Goal: Task Accomplishment & Management: Manage account settings

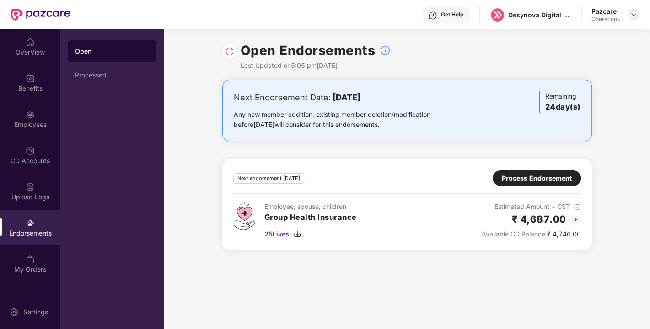
click at [631, 16] on img at bounding box center [633, 14] width 7 height 7
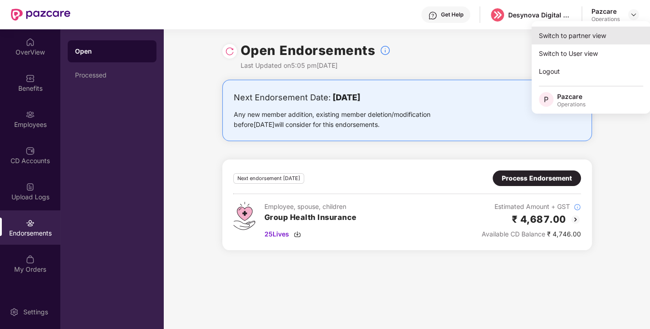
click at [562, 35] on div "Switch to partner view" at bounding box center [591, 36] width 119 height 18
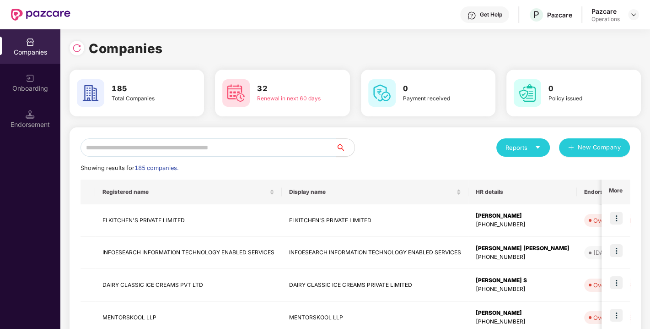
click at [212, 151] on input "text" at bounding box center [209, 147] width 256 height 18
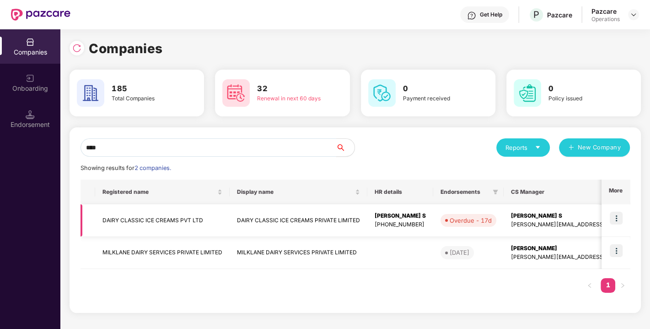
type input "****"
click at [618, 216] on img at bounding box center [616, 217] width 13 height 13
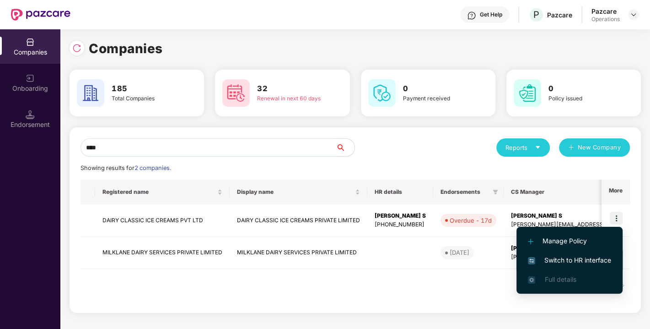
click at [566, 258] on span "Switch to HR interface" at bounding box center [569, 260] width 83 height 10
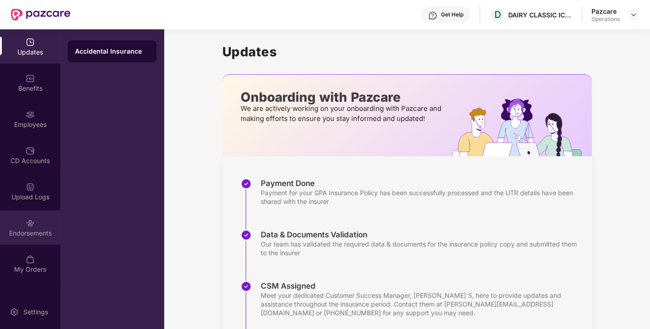
click at [27, 234] on div "Endorsements" at bounding box center [30, 232] width 60 height 9
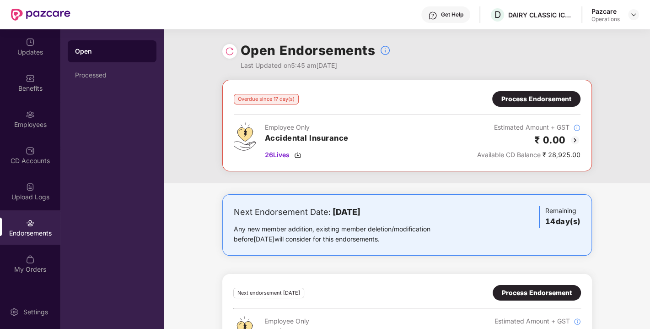
click at [229, 48] on img at bounding box center [229, 51] width 9 height 9
click at [536, 103] on div "Process Endorsement" at bounding box center [536, 99] width 70 height 10
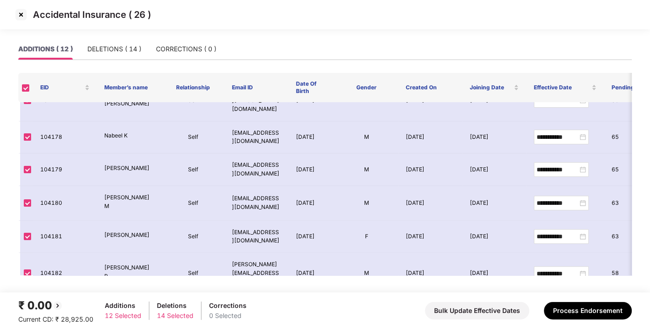
click at [21, 15] on img at bounding box center [21, 14] width 15 height 15
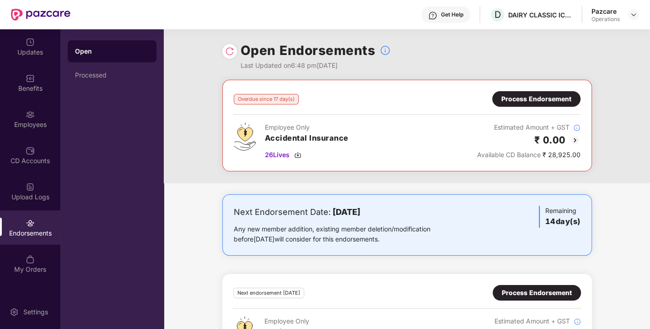
click at [535, 99] on div "Process Endorsement" at bounding box center [536, 99] width 70 height 10
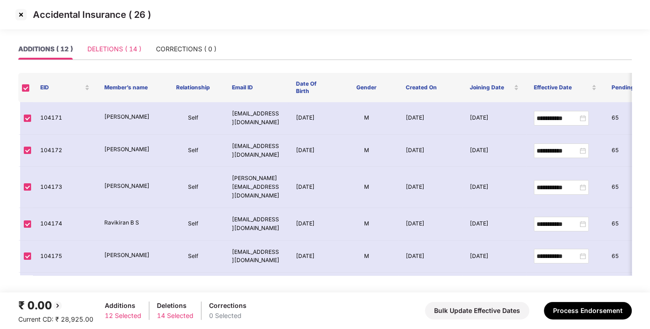
click at [101, 55] on div "DELETIONS ( 14 )" at bounding box center [114, 48] width 54 height 21
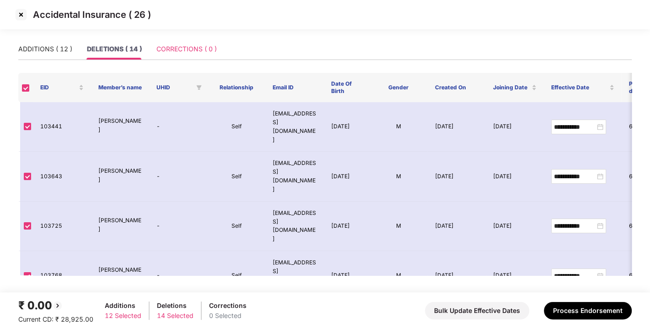
click at [186, 41] on div "CORRECTIONS ( 0 )" at bounding box center [186, 48] width 60 height 21
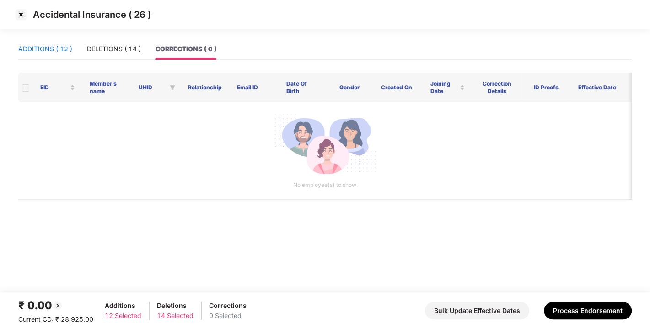
click at [47, 50] on div "ADDITIONS ( 12 )" at bounding box center [45, 49] width 54 height 10
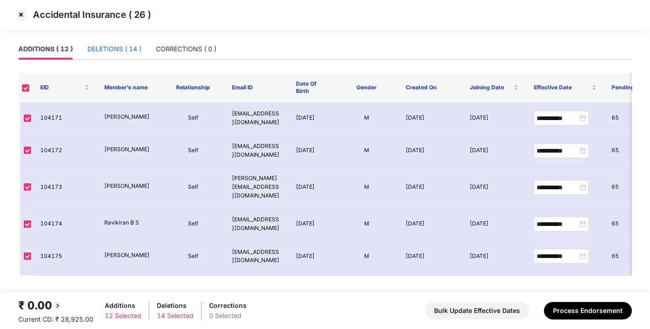
click at [113, 49] on div "DELETIONS ( 14 )" at bounding box center [114, 49] width 54 height 10
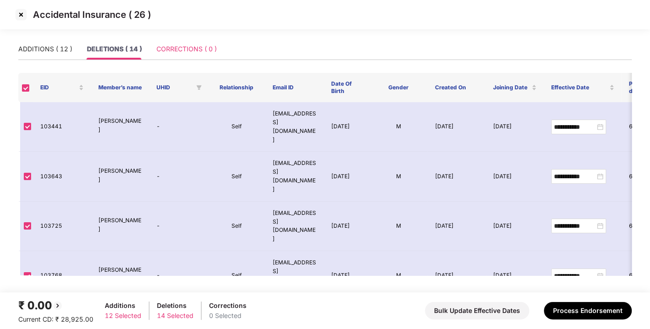
click at [199, 56] on div "CORRECTIONS ( 0 )" at bounding box center [186, 48] width 60 height 21
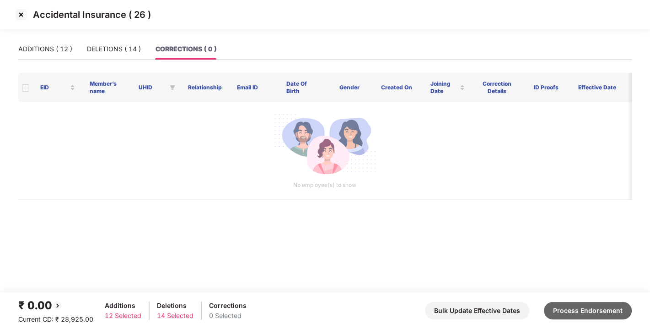
click at [587, 313] on button "Process Endorsement" at bounding box center [588, 310] width 88 height 17
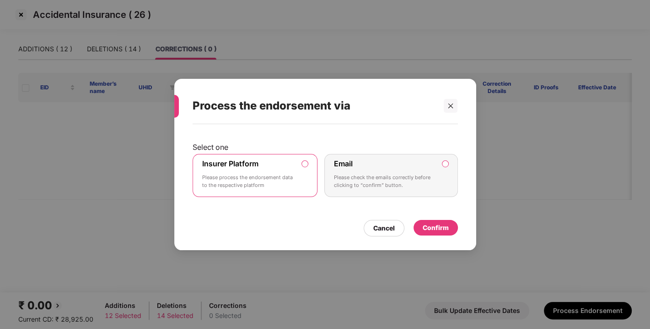
click at [431, 229] on div "Confirm" at bounding box center [436, 227] width 26 height 10
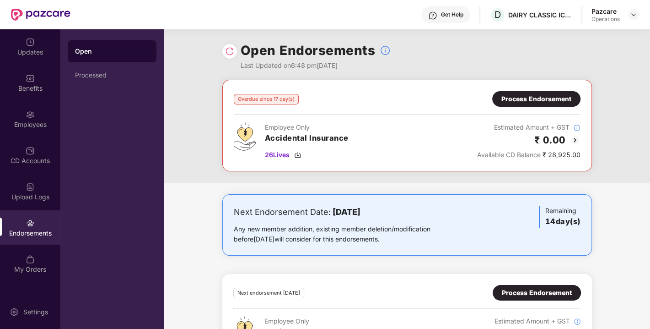
click at [228, 54] on img at bounding box center [229, 51] width 9 height 9
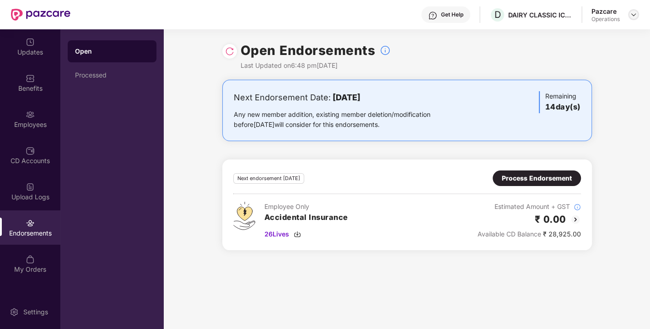
click at [632, 14] on img at bounding box center [633, 14] width 7 height 7
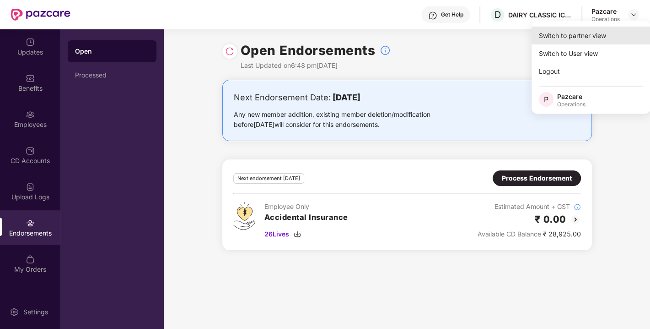
click at [569, 32] on div "Switch to partner view" at bounding box center [591, 36] width 119 height 18
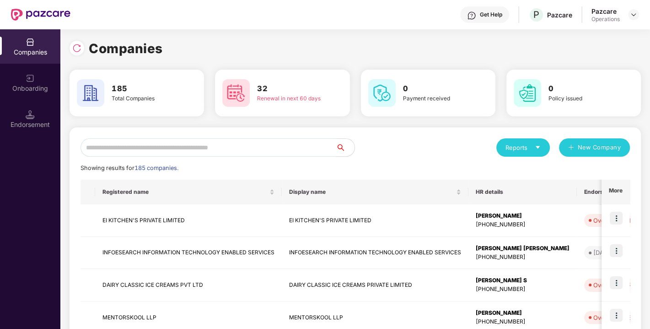
click at [218, 146] on input "text" at bounding box center [209, 147] width 256 height 18
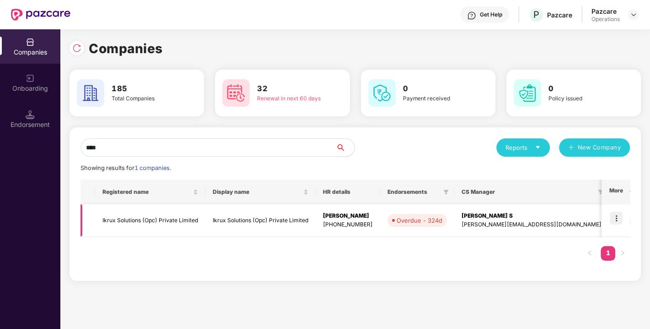
type input "****"
click at [149, 216] on td "Ikrux Solutions (Opc) Private Limited" at bounding box center [150, 220] width 110 height 32
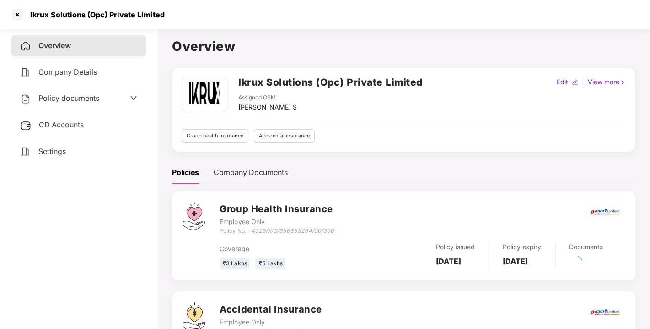
click at [53, 97] on span "Policy documents" at bounding box center [68, 97] width 61 height 9
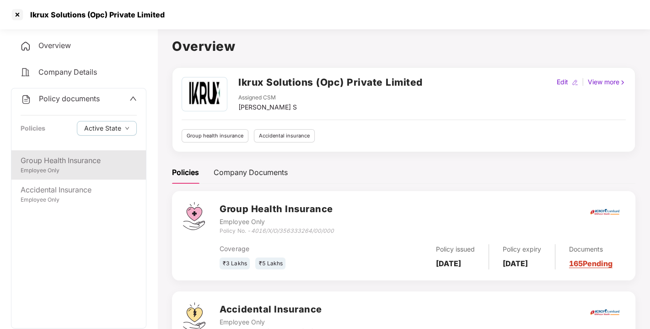
click at [63, 162] on div "Group Health Insurance" at bounding box center [79, 160] width 116 height 11
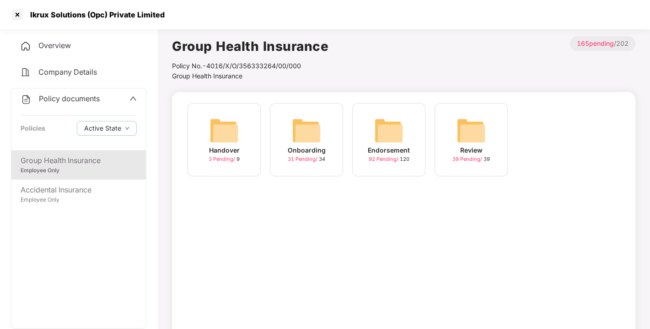
click at [399, 130] on img at bounding box center [388, 130] width 29 height 29
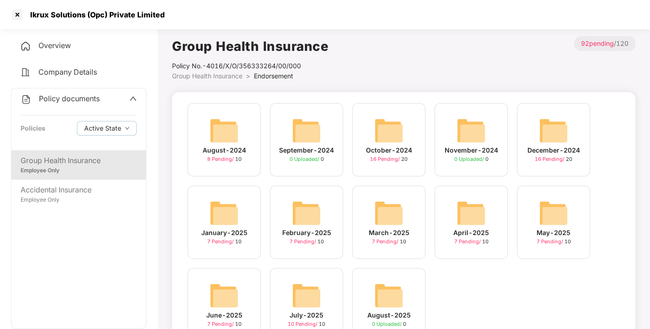
scroll to position [43, 0]
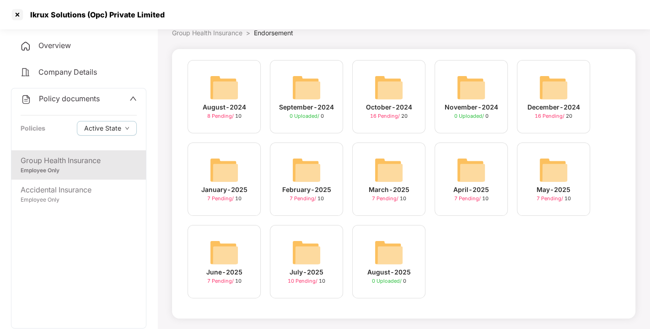
click at [308, 254] on img at bounding box center [306, 251] width 29 height 29
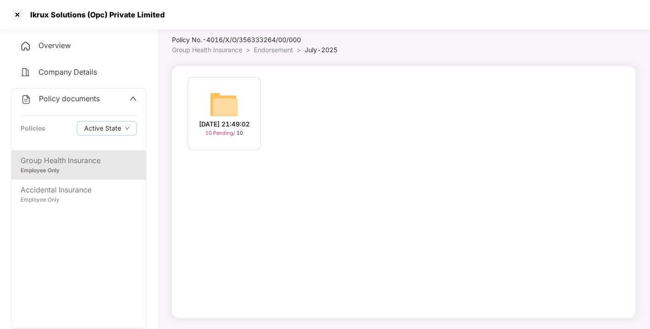
scroll to position [26, 0]
click at [17, 21] on div at bounding box center [17, 14] width 15 height 15
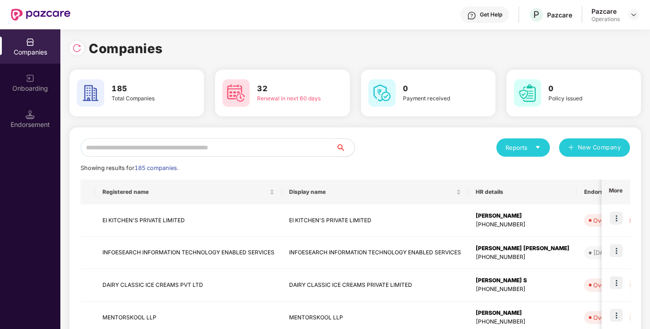
scroll to position [0, 0]
click at [247, 146] on input "text" at bounding box center [209, 147] width 256 height 18
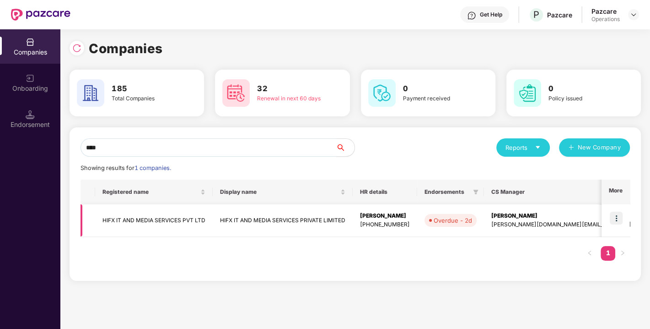
type input "****"
click at [614, 217] on img at bounding box center [616, 217] width 13 height 13
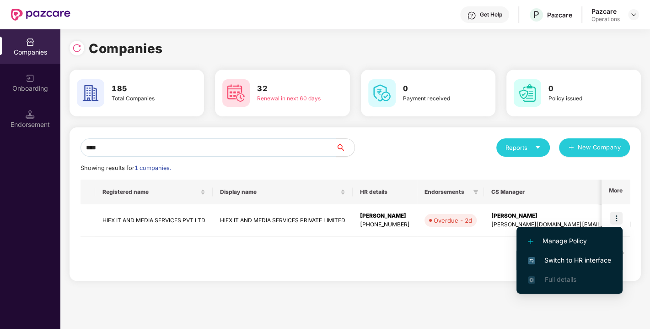
click at [570, 255] on span "Switch to HR interface" at bounding box center [569, 260] width 83 height 10
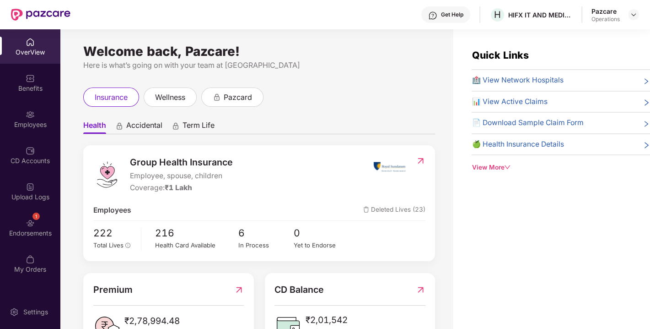
click at [26, 220] on img at bounding box center [30, 222] width 9 height 9
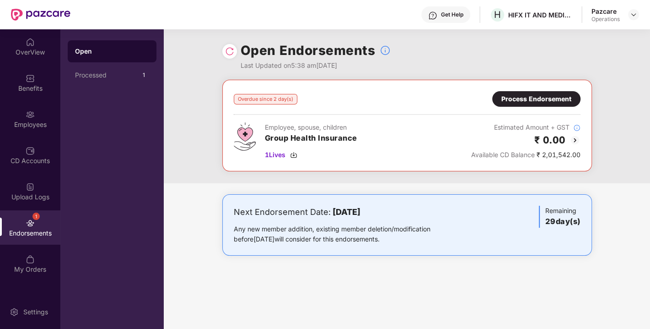
click at [231, 47] on img at bounding box center [229, 51] width 9 height 9
click at [296, 154] on img at bounding box center [293, 154] width 7 height 7
click at [630, 16] on img at bounding box center [633, 14] width 7 height 7
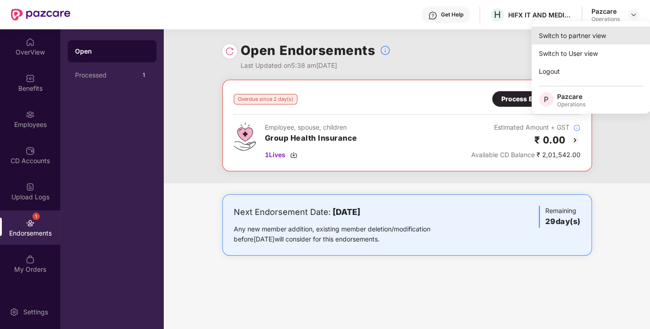
click at [578, 31] on div "Switch to partner view" at bounding box center [591, 36] width 119 height 18
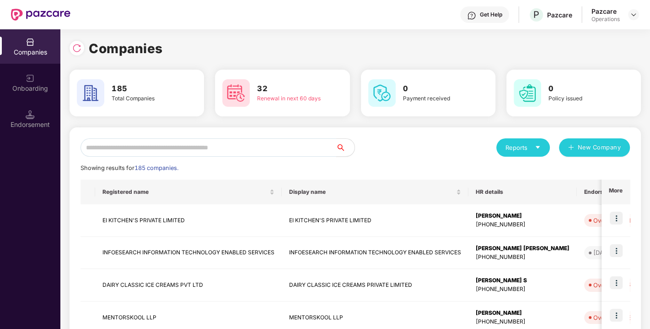
click at [214, 156] on input "text" at bounding box center [209, 147] width 256 height 18
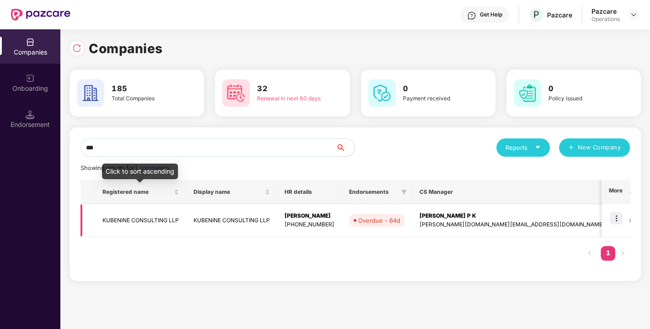
type input "***"
click at [138, 213] on td "KUBENINE CONSULTING LLP" at bounding box center [140, 220] width 91 height 32
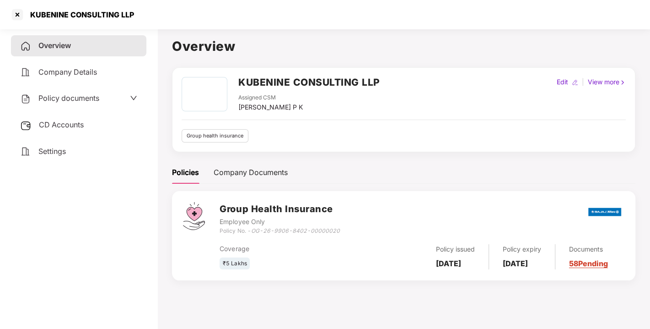
click at [263, 74] on div "KUBENINE CONSULTING LLP Assigned CSM [PERSON_NAME] P K Edit | View more Group h…" at bounding box center [404, 109] width 464 height 85
copy h2 "KUBENINE CONSULTING LLP"
click at [263, 74] on div "KUBENINE CONSULTING LLP Assigned CSM [PERSON_NAME] P K Edit | View more Group h…" at bounding box center [404, 109] width 464 height 85
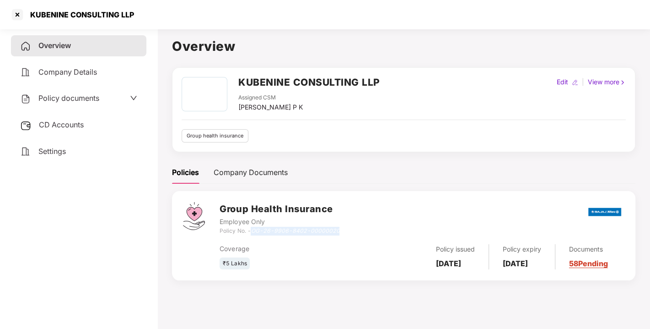
drag, startPoint x: 253, startPoint y: 230, endPoint x: 349, endPoint y: 228, distance: 95.2
click at [349, 228] on div "Group Health Insurance Employee Only Policy No. - OG-26-9906-8402-00000020" at bounding box center [422, 218] width 405 height 33
copy icon "OG-26-9906-8402-00000020"
